Goal: Obtain resource: Obtain resource

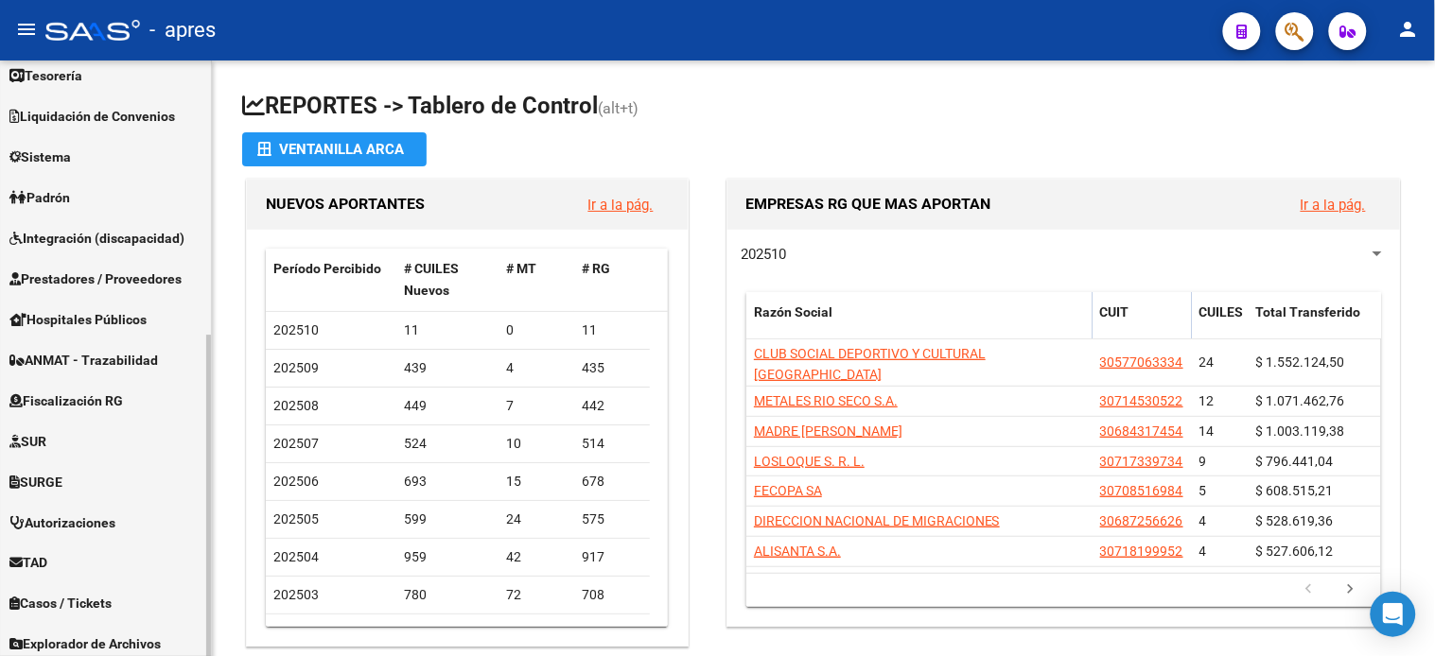
click at [101, 400] on span "Fiscalización RG" at bounding box center [66, 401] width 114 height 21
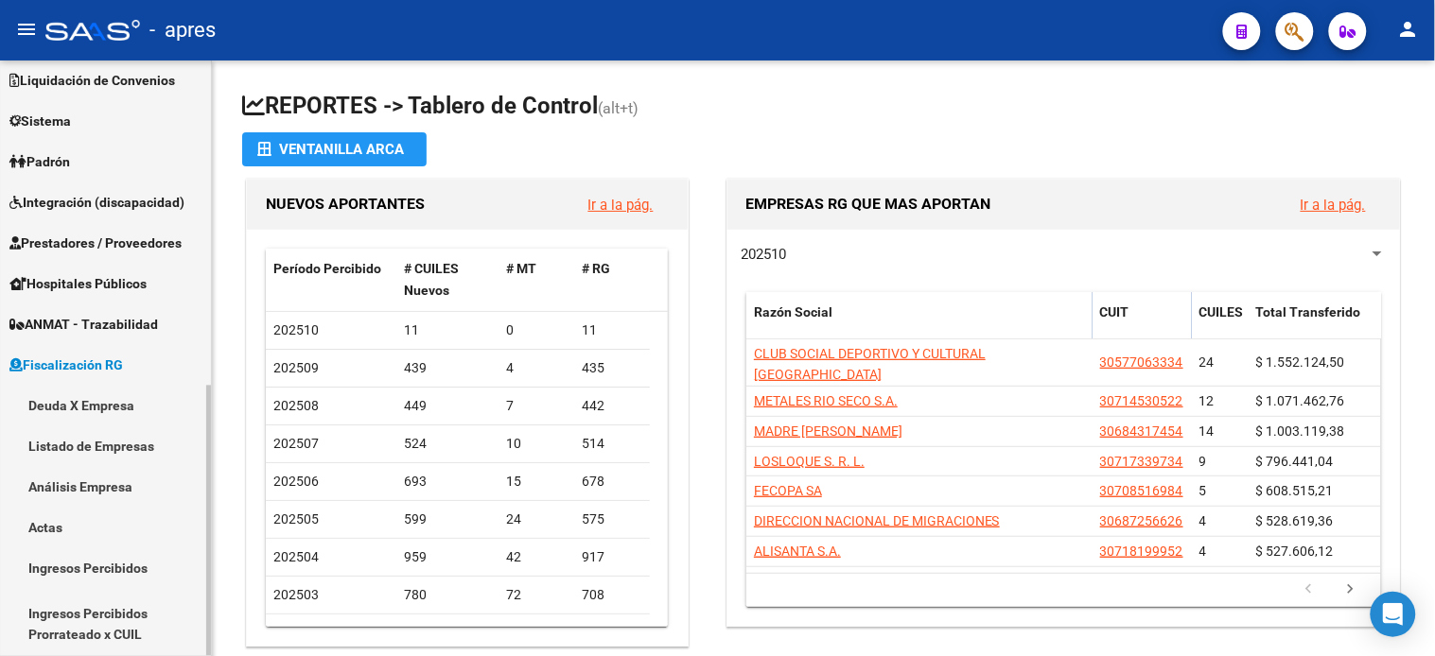
scroll to position [135, 0]
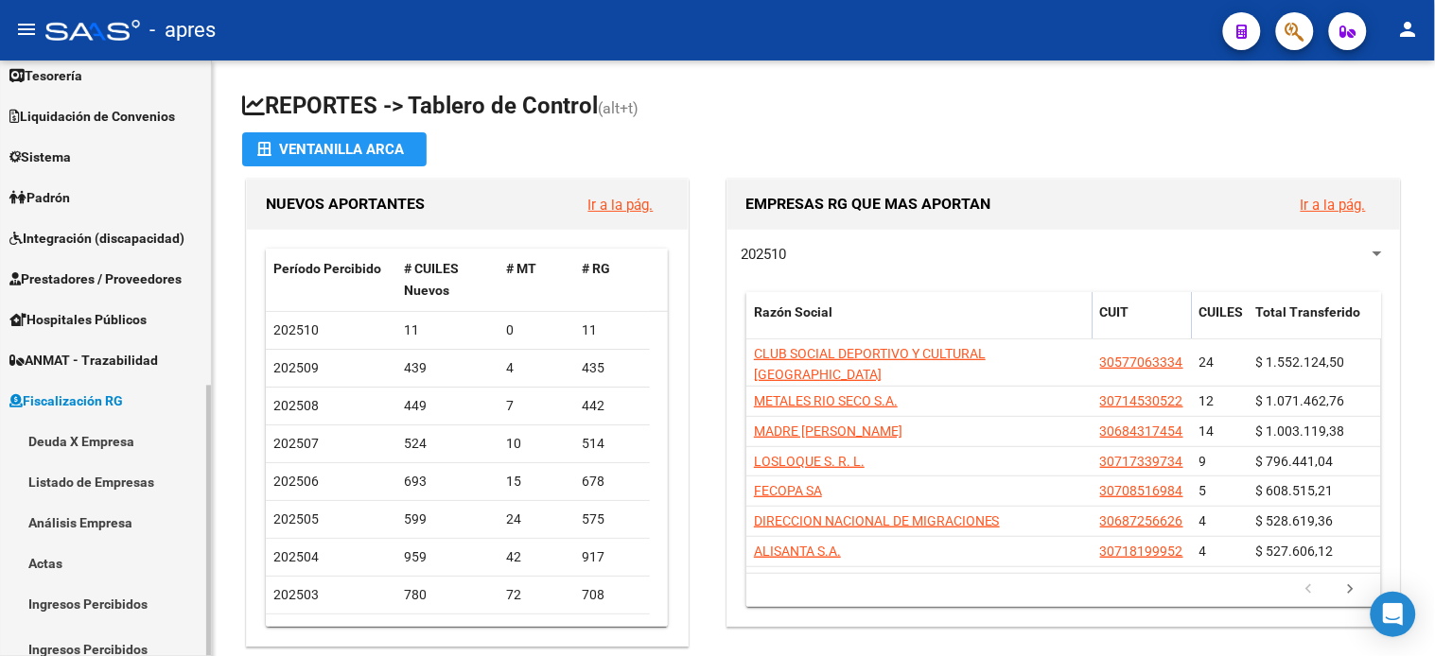
click at [95, 442] on link "Deuda X Empresa" at bounding box center [105, 441] width 211 height 41
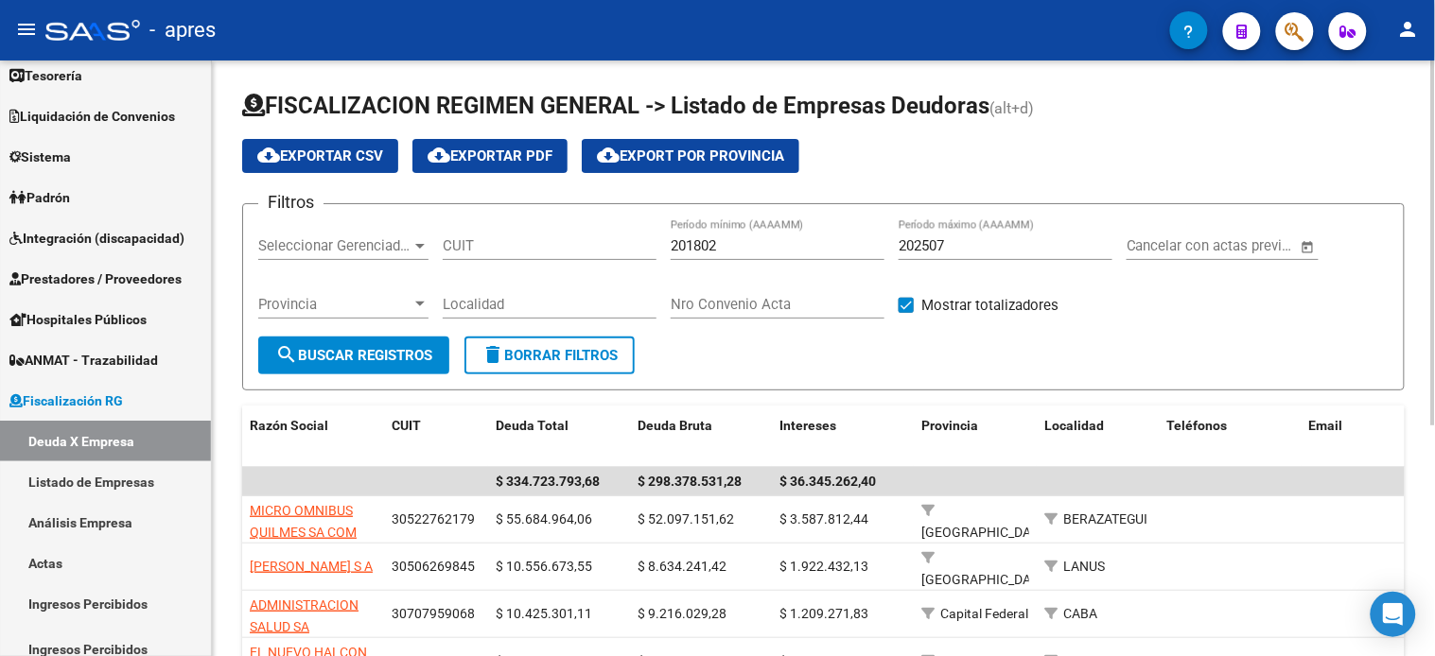
click at [832, 253] on input "201802" at bounding box center [778, 245] width 214 height 17
click at [827, 253] on input "201802" at bounding box center [778, 245] width 214 height 17
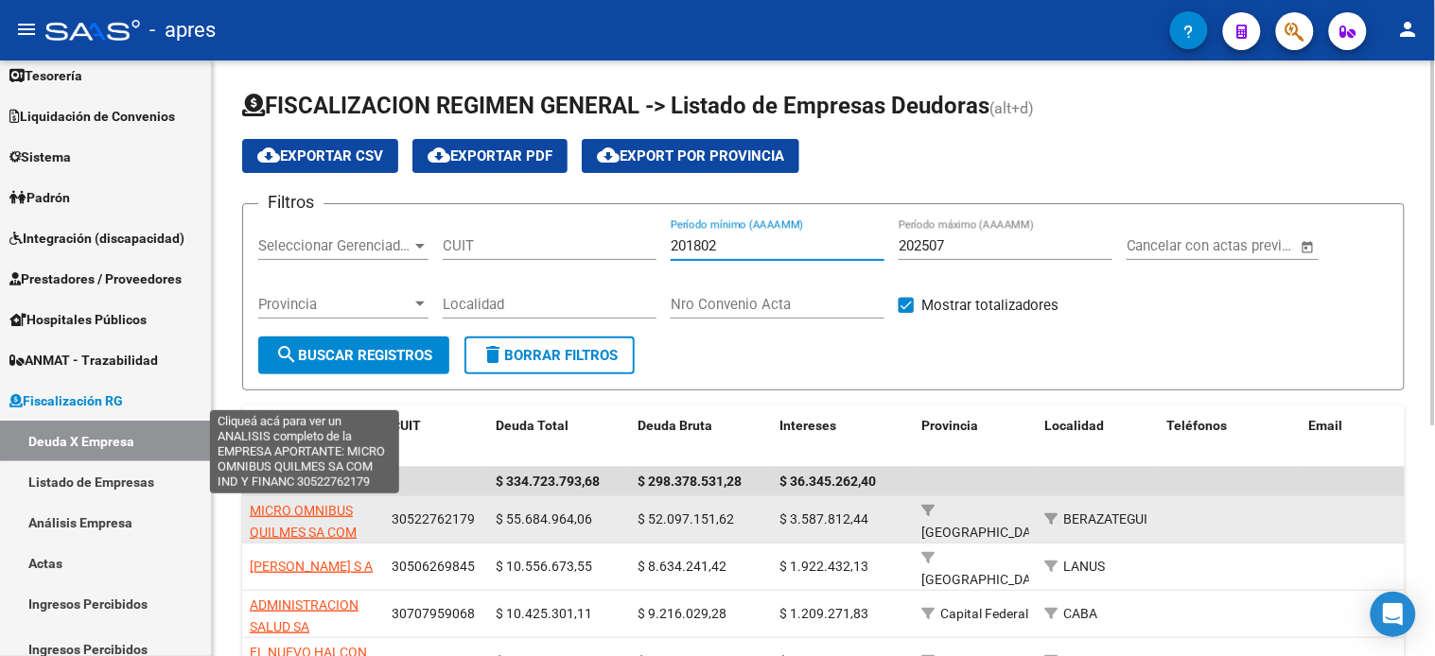
click at [305, 507] on span "MICRO OMNIBUS QUILMES SA COM IND Y FINANC" at bounding box center [303, 532] width 107 height 59
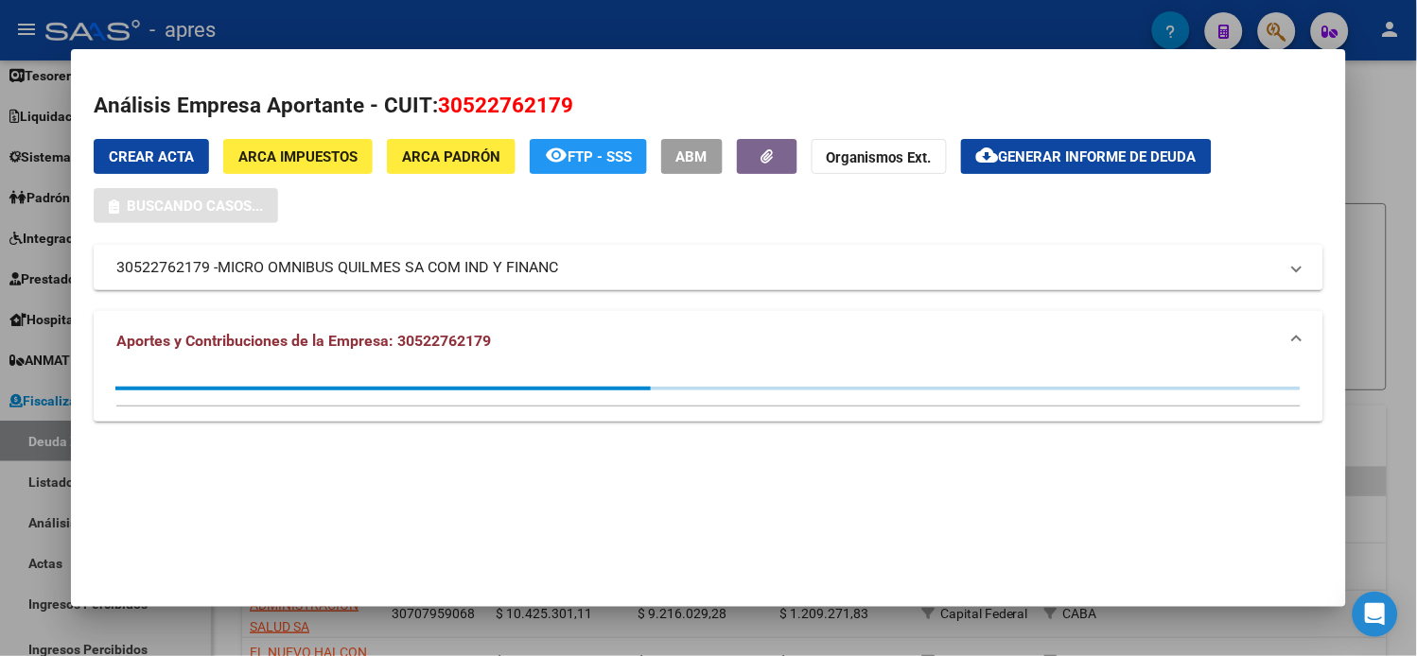
click at [1062, 146] on button "cloud_download Generar informe de deuda" at bounding box center [1086, 156] width 251 height 35
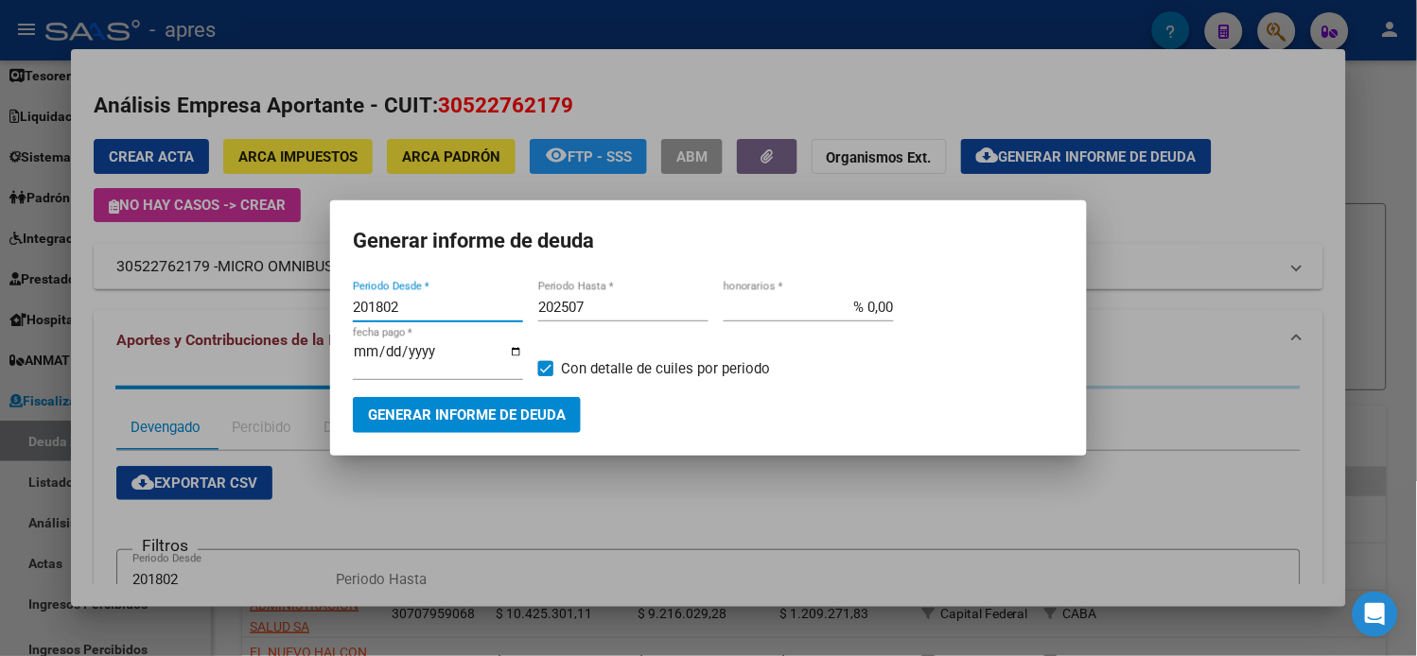
click at [432, 316] on input "201802" at bounding box center [438, 307] width 170 height 17
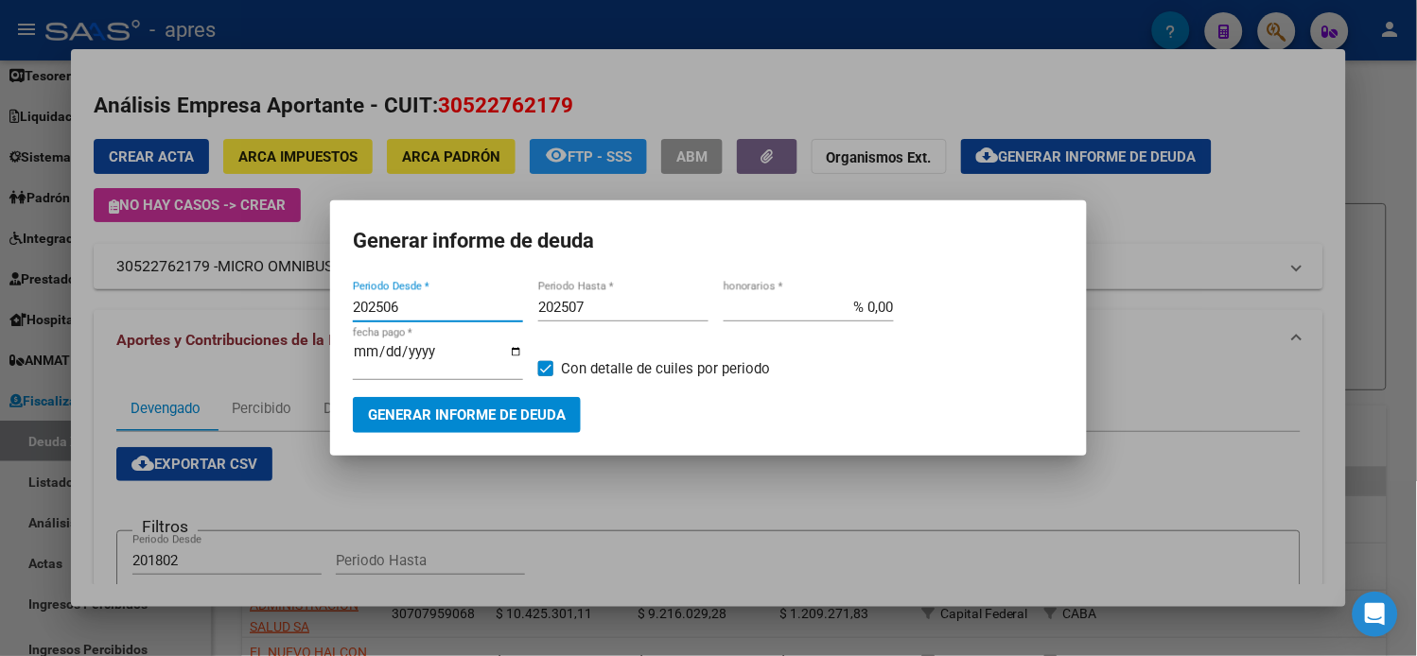
type input "202506"
click at [506, 408] on span "Generar informe de deuda" at bounding box center [467, 416] width 198 height 17
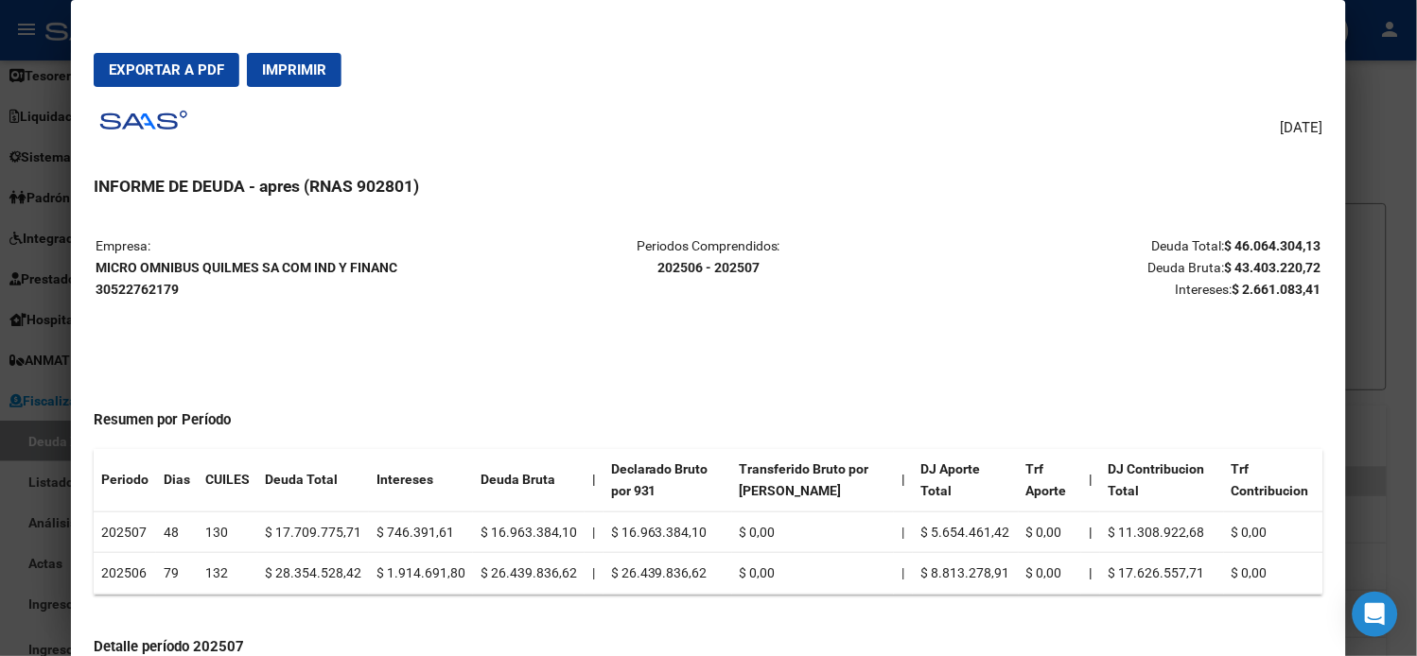
click at [142, 70] on span "Exportar a PDF" at bounding box center [166, 69] width 115 height 17
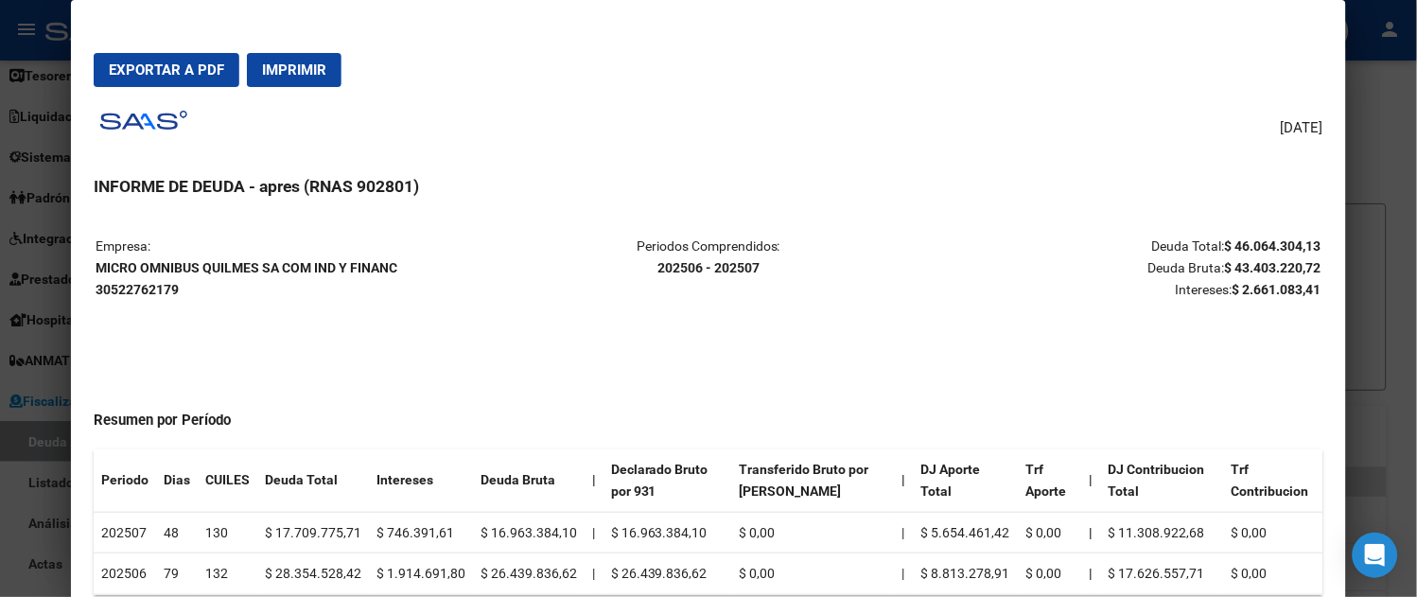
click at [26, 61] on div at bounding box center [708, 298] width 1417 height 597
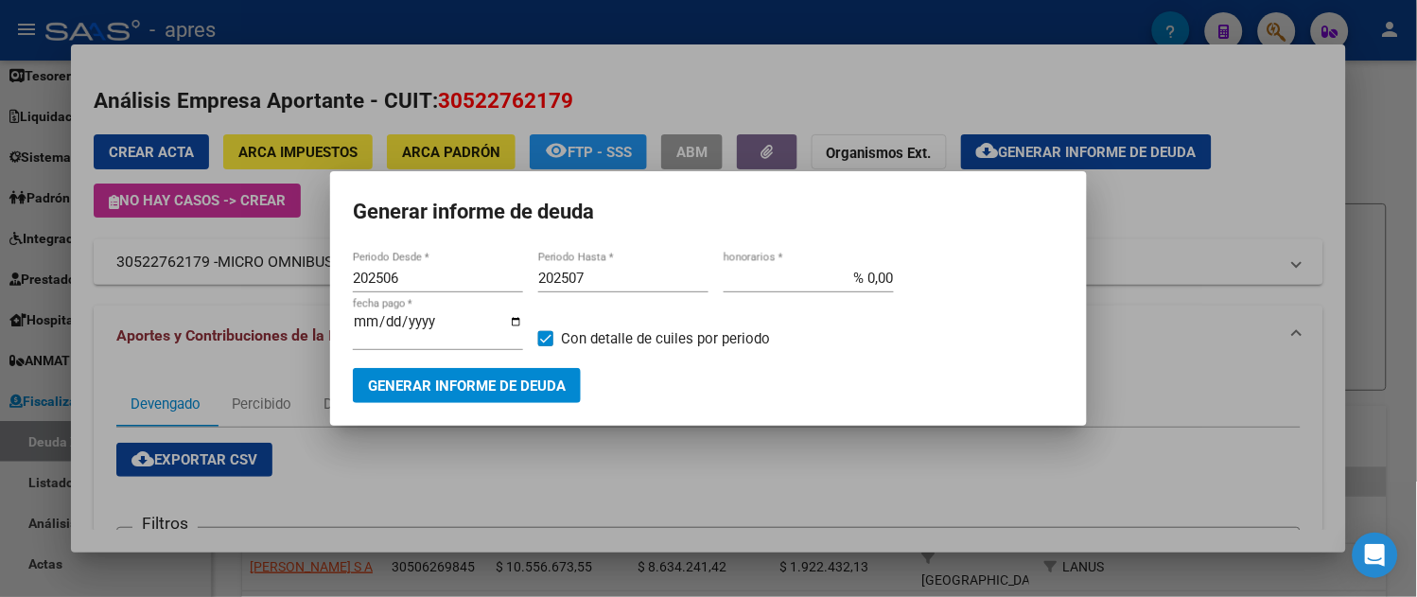
drag, startPoint x: 499, startPoint y: 2, endPoint x: 60, endPoint y: 44, distance: 441.8
click at [60, 44] on div at bounding box center [708, 298] width 1417 height 597
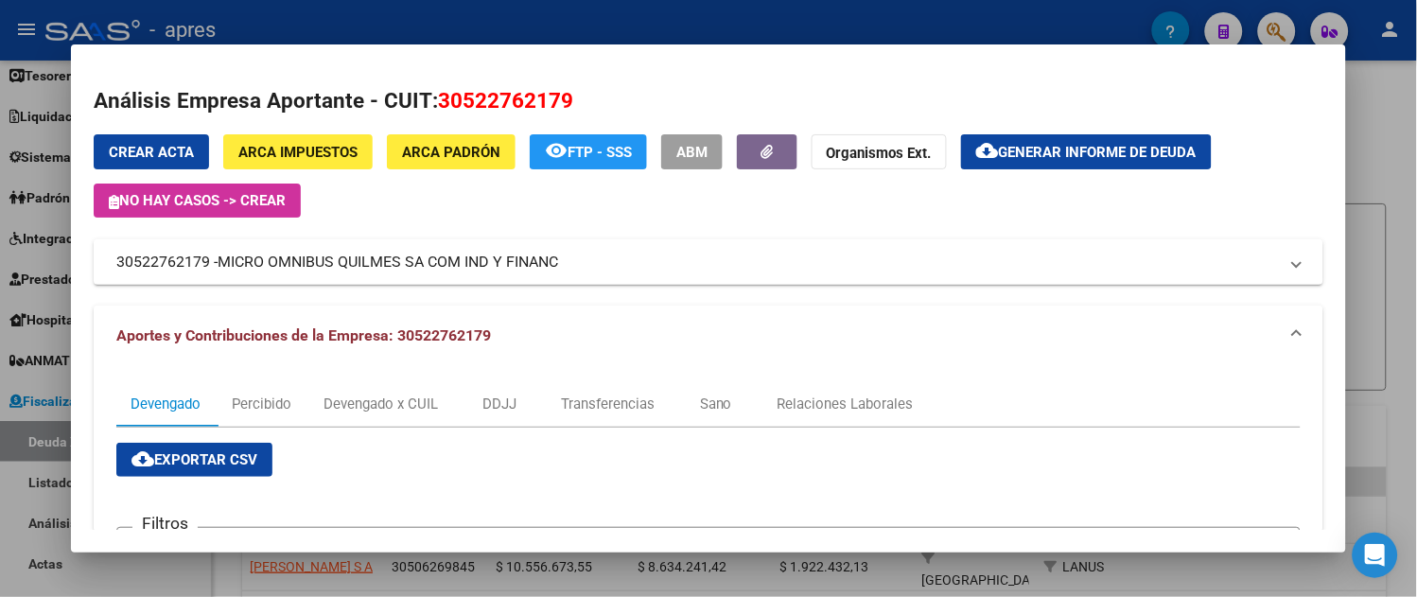
click at [40, 49] on div at bounding box center [708, 298] width 1417 height 597
